Goal: Find specific page/section: Find specific page/section

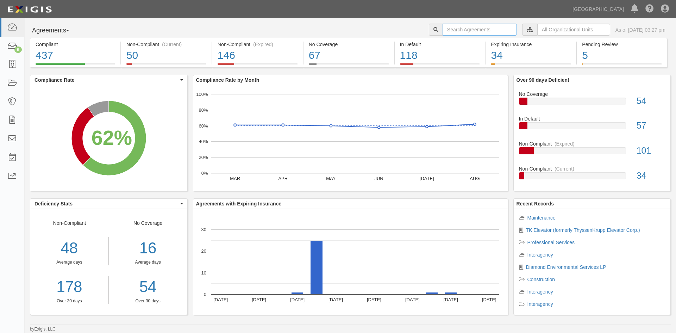
click at [466, 29] on input "text" at bounding box center [479, 30] width 74 height 12
type input "statewide mechanical"
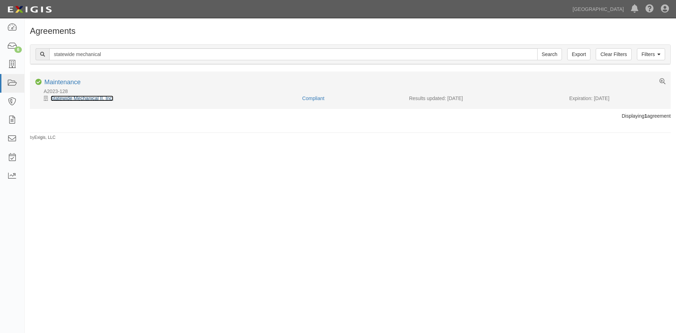
click at [68, 98] on link "Statewide Mechanical II, Inc." at bounding box center [82, 98] width 63 height 6
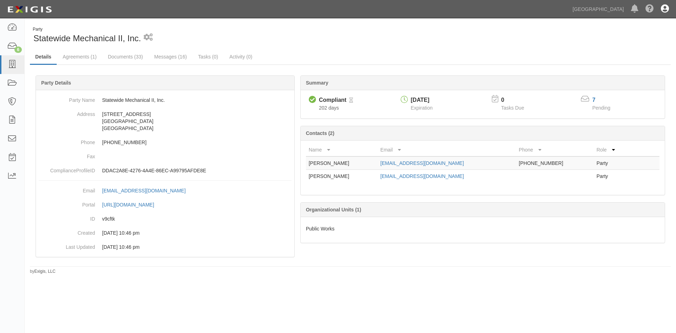
click at [665, 9] on icon at bounding box center [665, 9] width 8 height 8
click at [627, 41] on link "Sign Out" at bounding box center [644, 41] width 56 height 14
